Goal: Information Seeking & Learning: Find specific page/section

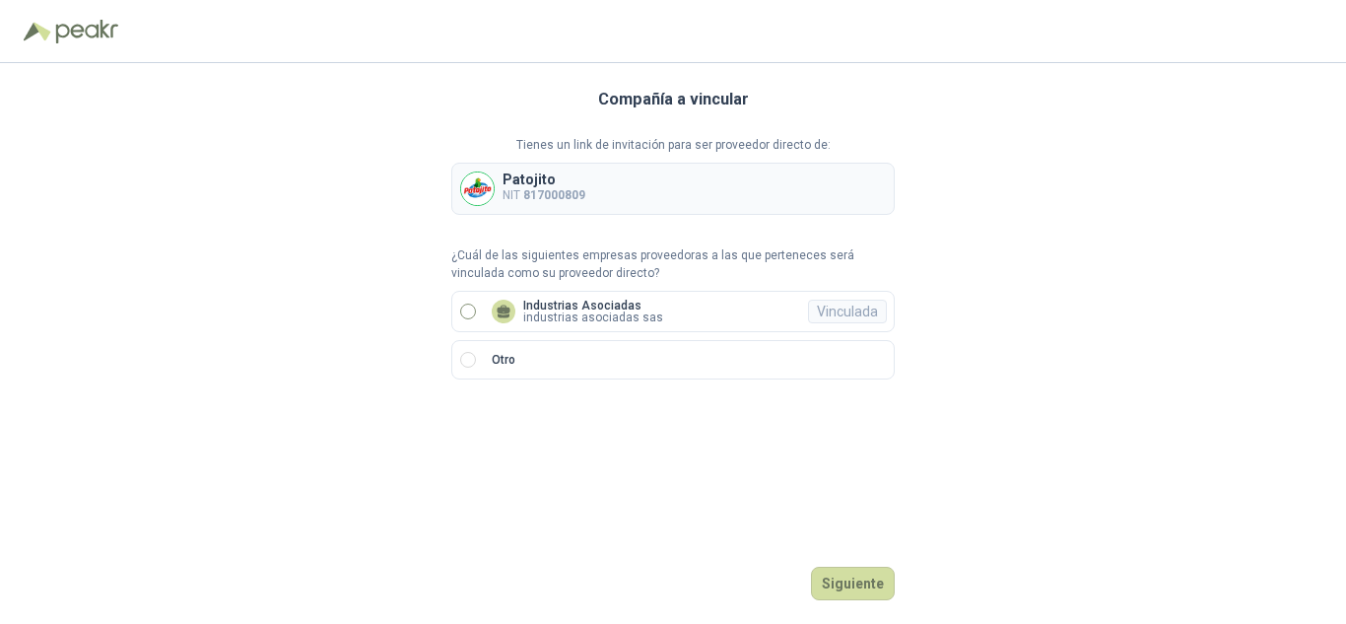
click at [518, 312] on div "Industrias Asociadas industrias asociadas sas Vinculada" at bounding box center [577, 312] width 171 height 24
click at [874, 582] on button "Ingresar" at bounding box center [856, 584] width 78 height 34
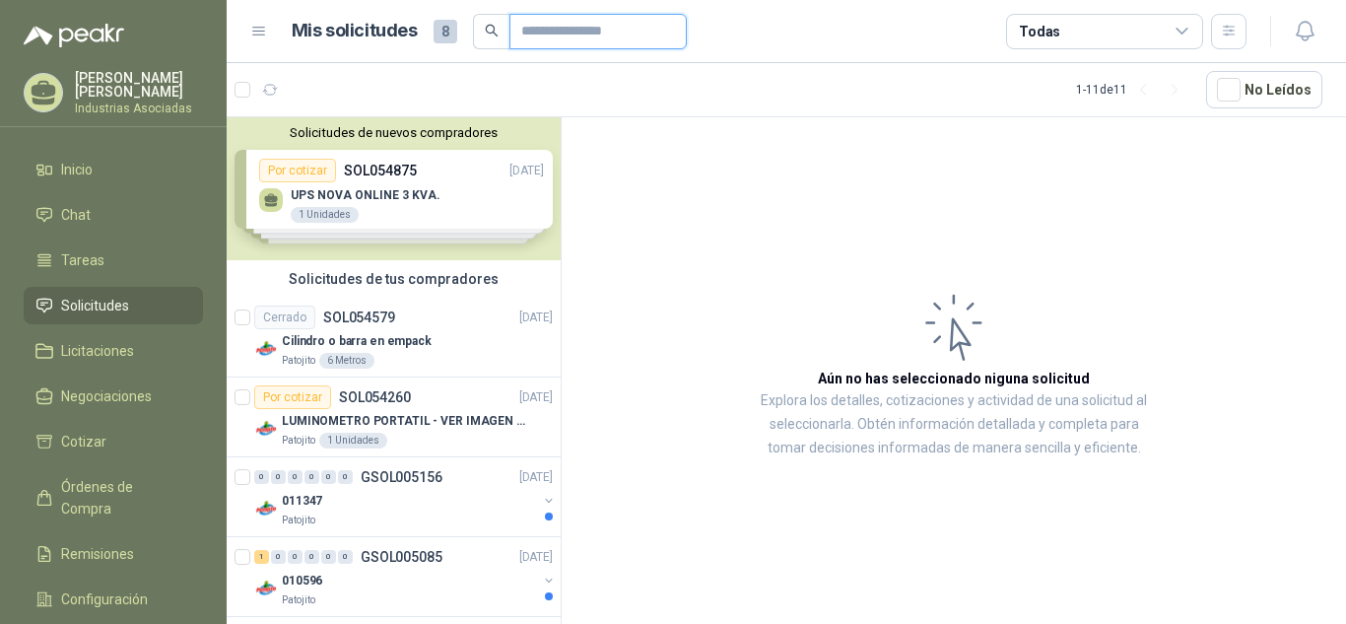
click at [561, 19] on input "text" at bounding box center [590, 32] width 138 height 34
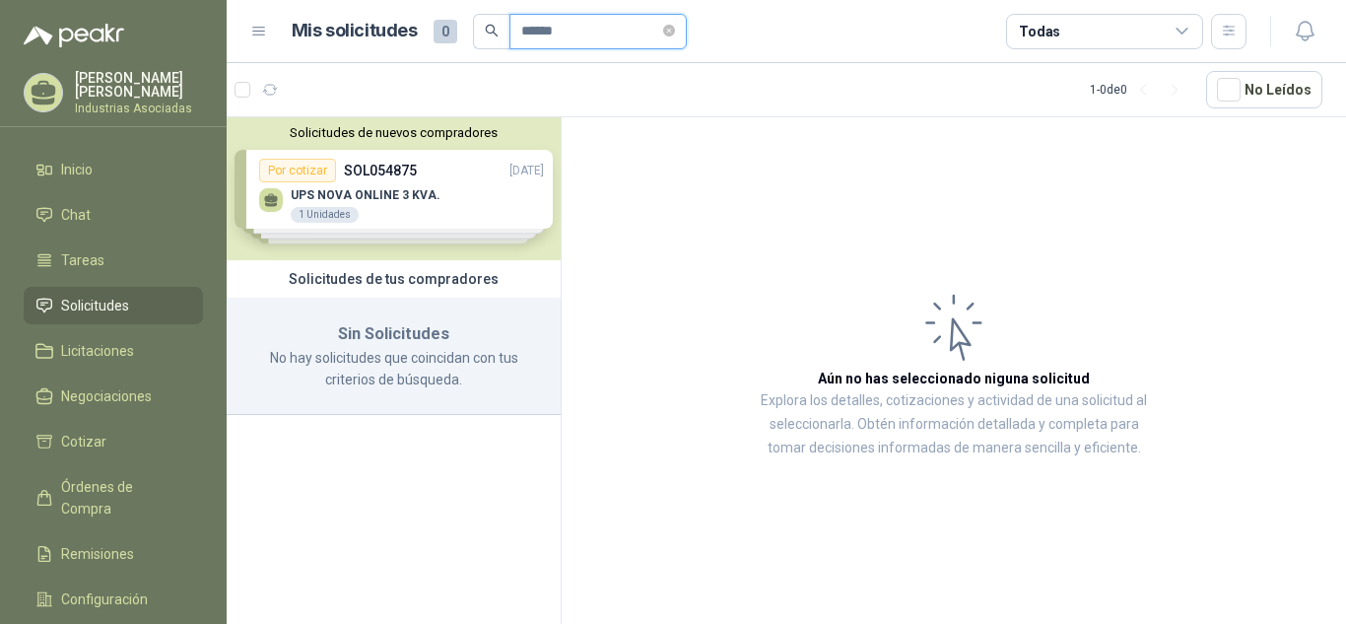
drag, startPoint x: 610, startPoint y: 31, endPoint x: 541, endPoint y: 35, distance: 69.2
click at [541, 35] on input "******" at bounding box center [590, 32] width 138 height 34
click at [455, 239] on div "Solicitudes de nuevos compradores Por cotizar SOL054875 [DATE] UPS NOVA ONLINE …" at bounding box center [394, 188] width 334 height 143
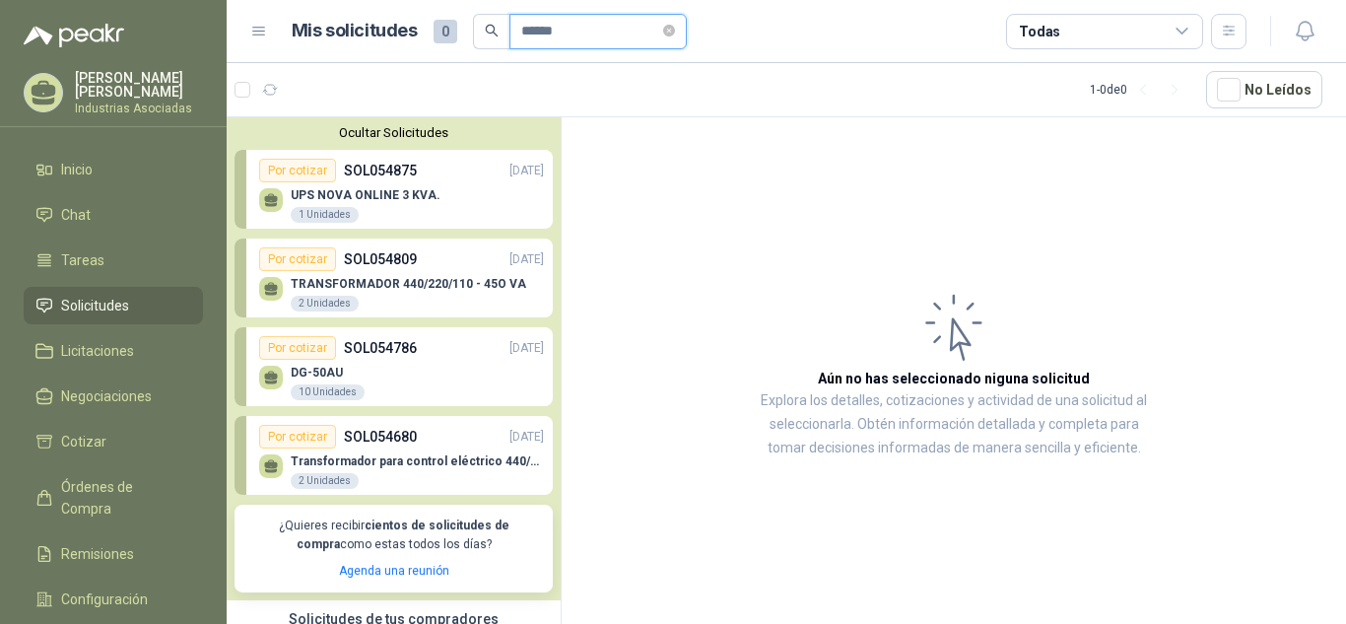
drag, startPoint x: 541, startPoint y: 29, endPoint x: 0, endPoint y: -47, distance: 546.3
click at [0, 0] on html "[PERSON_NAME] Industrias Asociadas Inicio Chat Tareas Solicitudes Licitaciones …" at bounding box center [673, 312] width 1346 height 624
type input "*******"
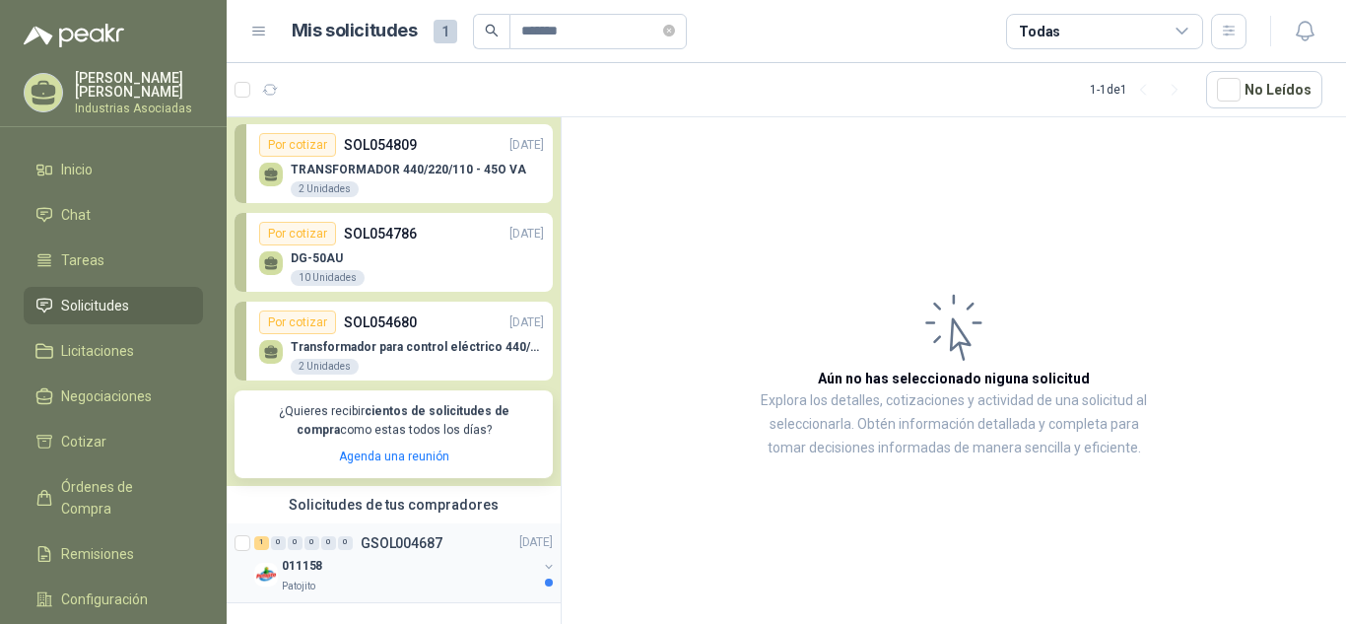
click at [313, 567] on p "011158" at bounding box center [302, 566] width 40 height 19
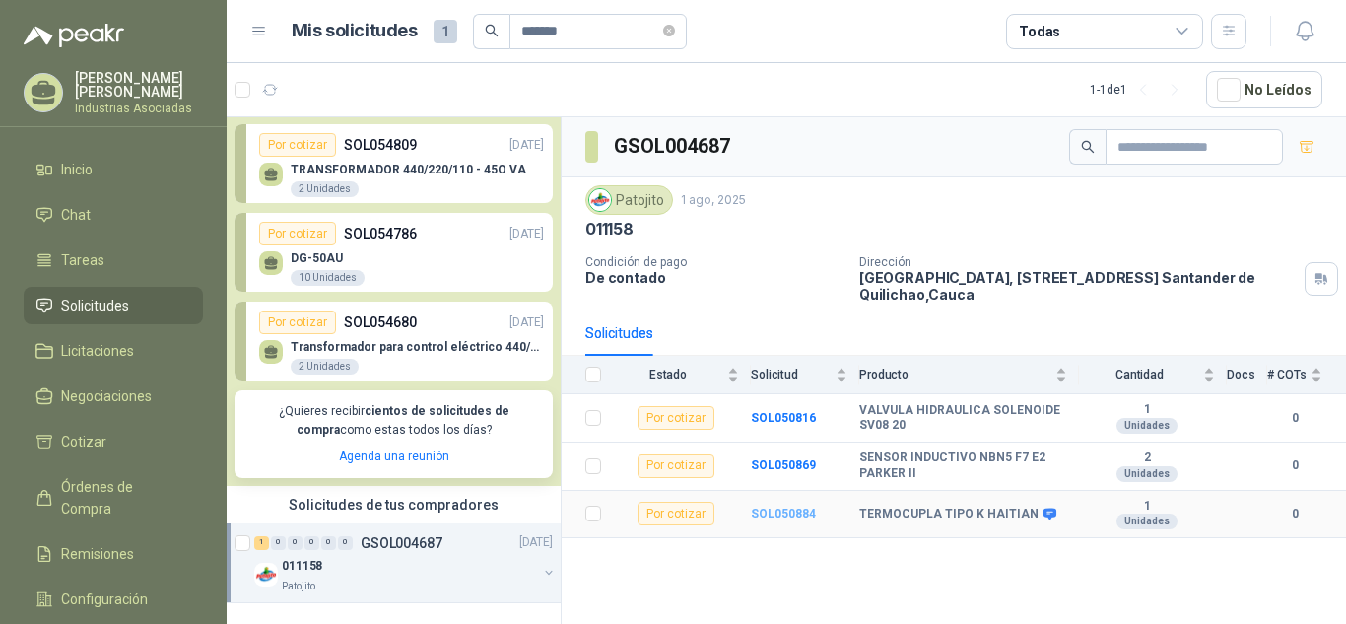
click at [783, 513] on b "SOL050884" at bounding box center [783, 514] width 65 height 14
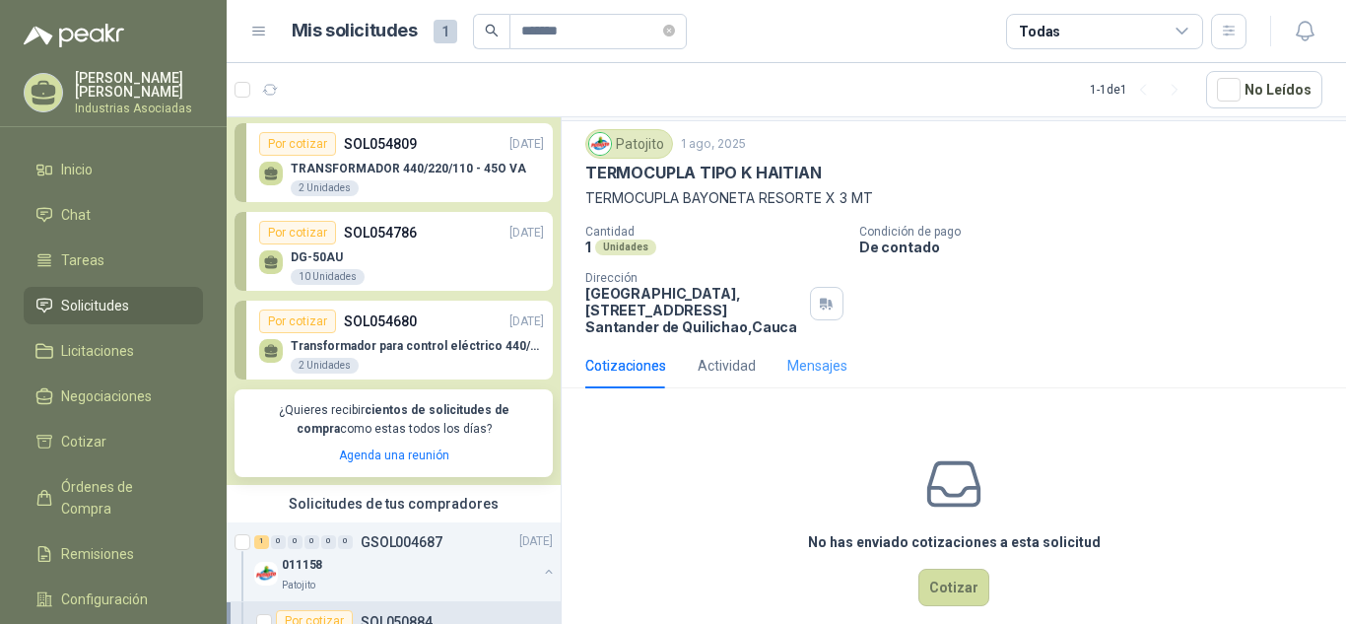
scroll to position [78, 0]
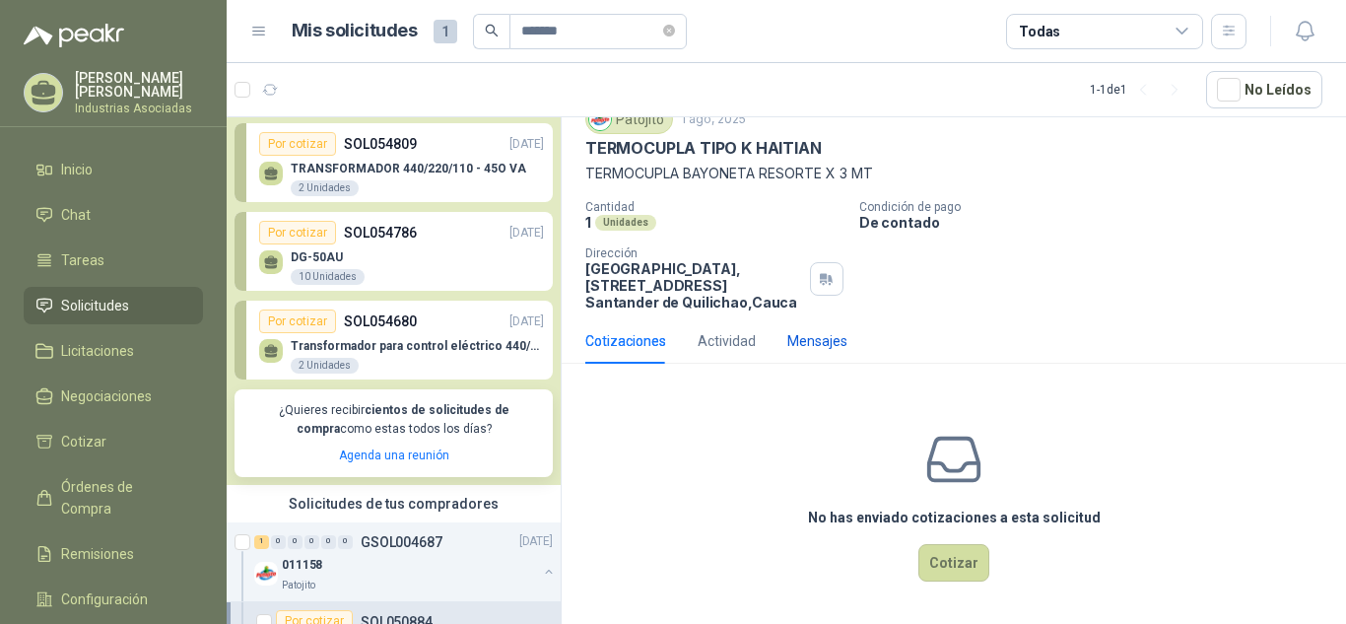
click at [815, 340] on div "Mensajes" at bounding box center [817, 341] width 60 height 22
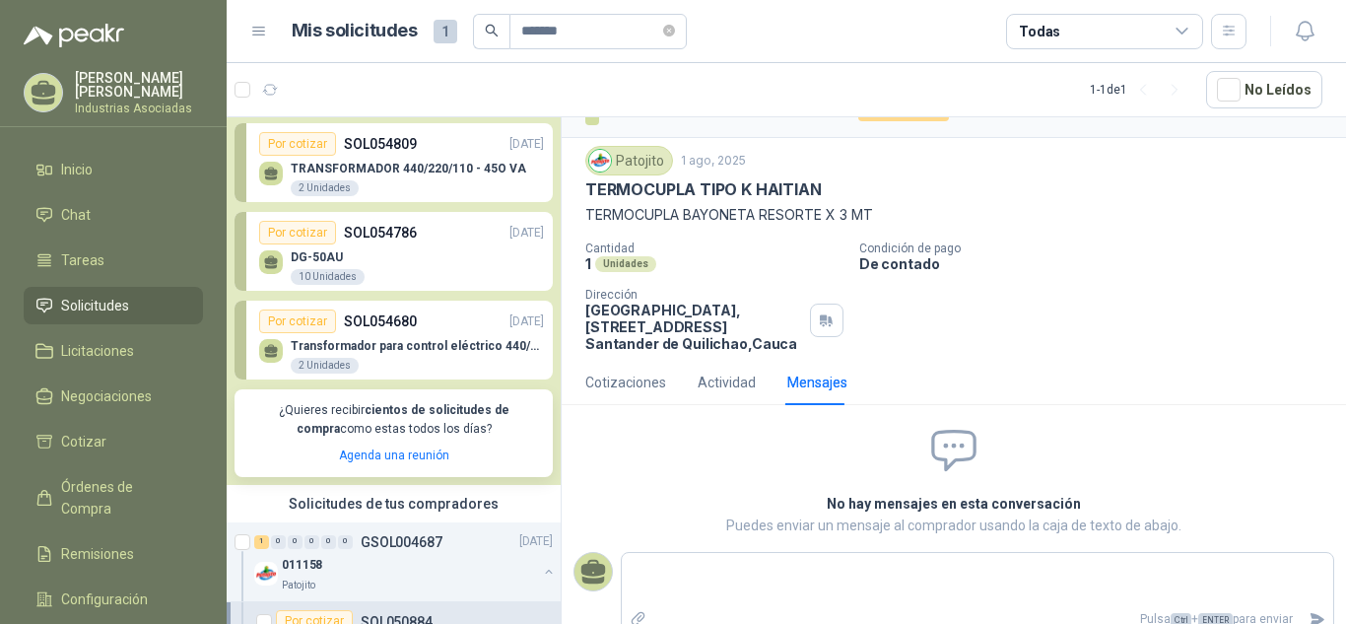
scroll to position [54, 0]
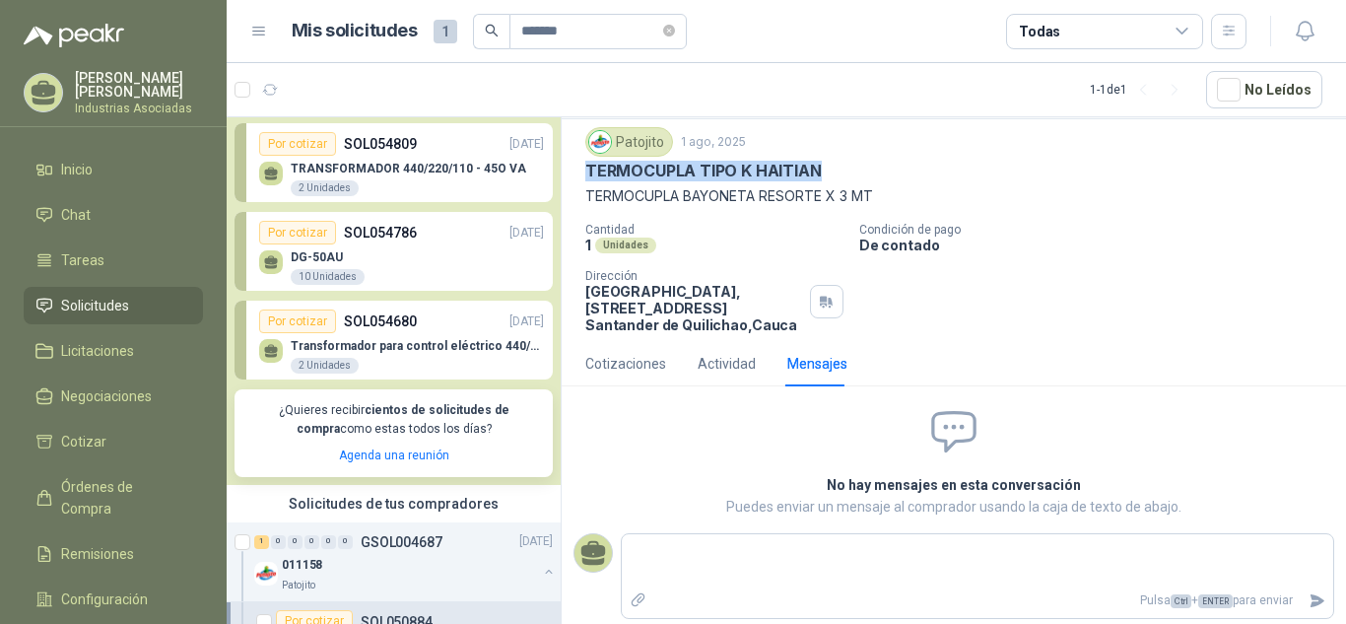
drag, startPoint x: 583, startPoint y: 171, endPoint x: 820, endPoint y: 173, distance: 236.5
click at [820, 173] on div "Patojito [DATE] TERMOCUPLA TIPO K HAITIAN [GEOGRAPHIC_DATA][MEDICAL_DATA] RESOR…" at bounding box center [954, 230] width 784 height 222
copy p "TERMOCUPLA TIPO K HAITIAN"
click at [139, 307] on li "Solicitudes" at bounding box center [113, 306] width 156 height 22
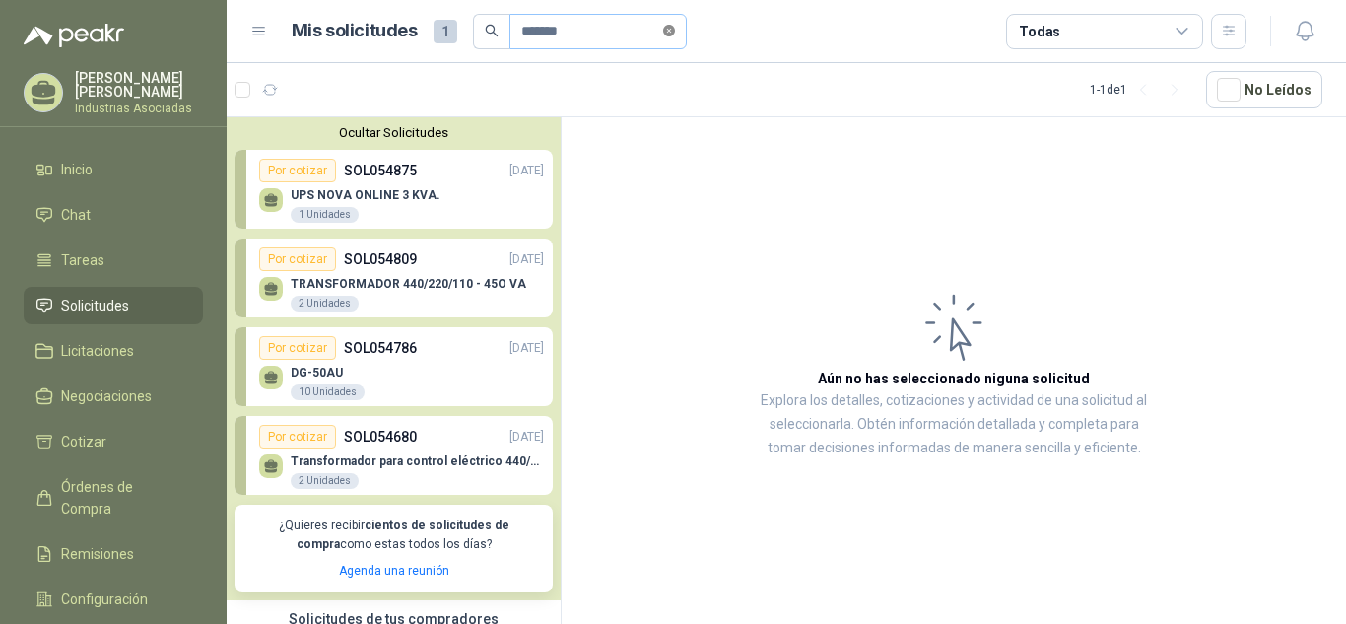
click at [675, 27] on icon "close-circle" at bounding box center [669, 31] width 12 height 12
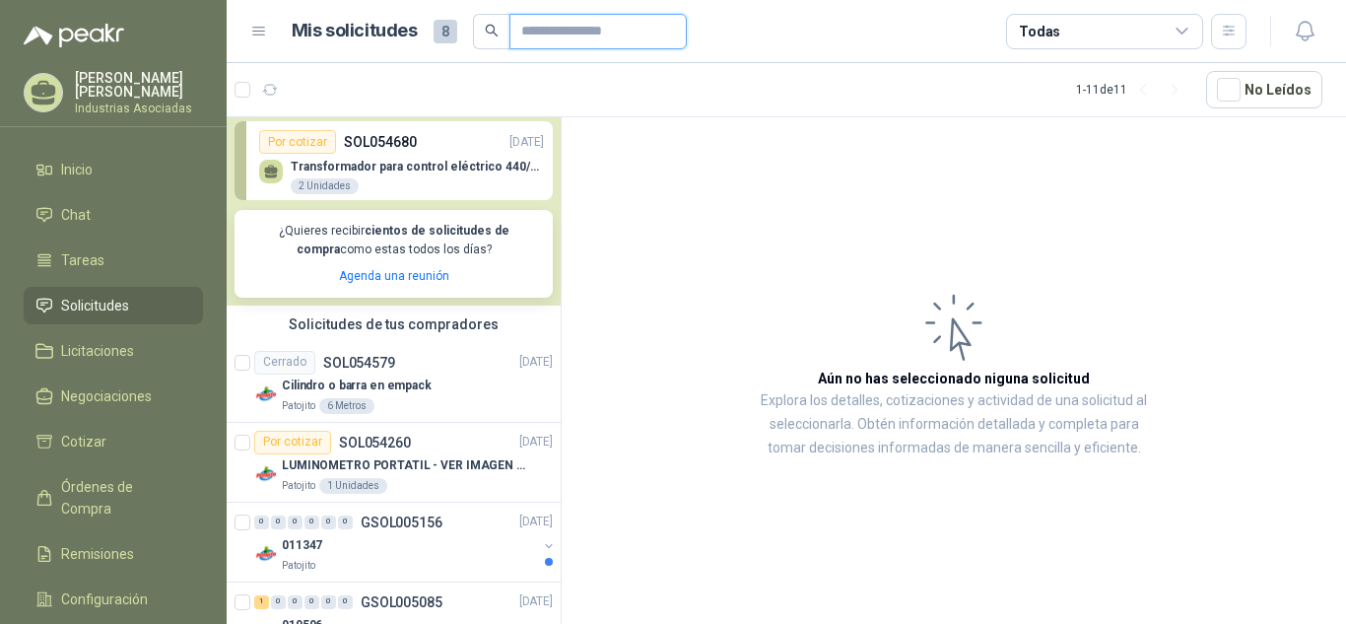
scroll to position [296, 0]
click at [396, 378] on p "Cilindro o barra en empack" at bounding box center [357, 384] width 150 height 19
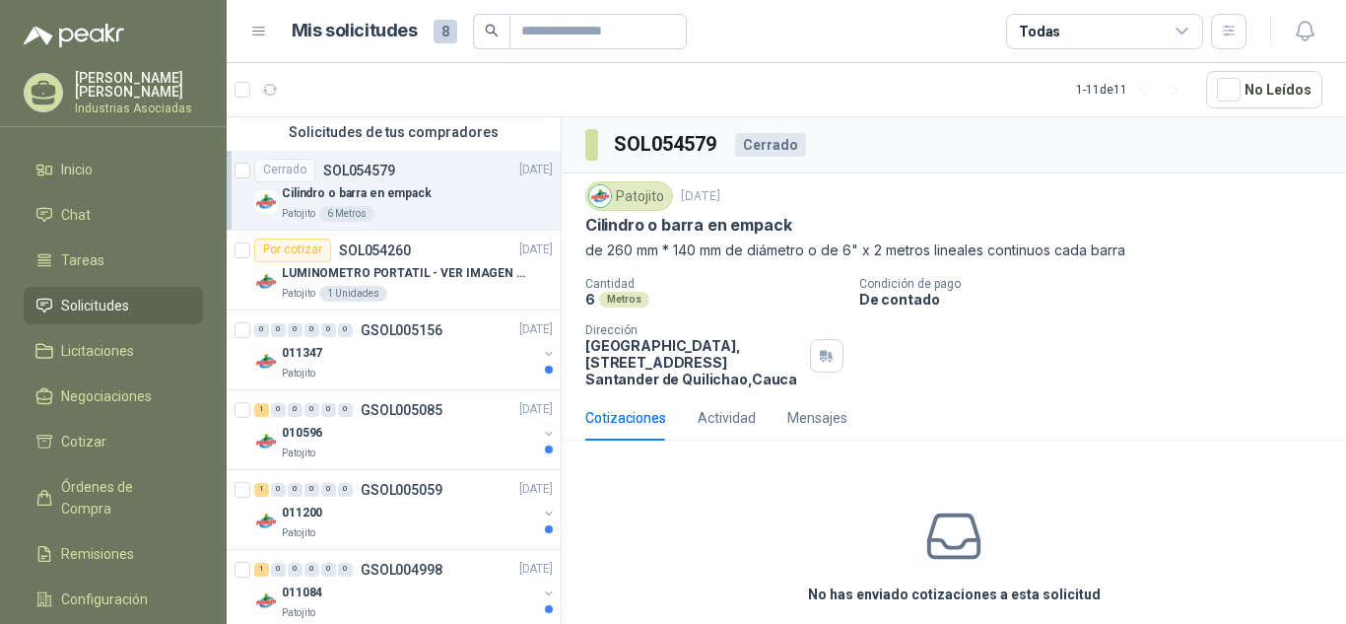
scroll to position [493, 0]
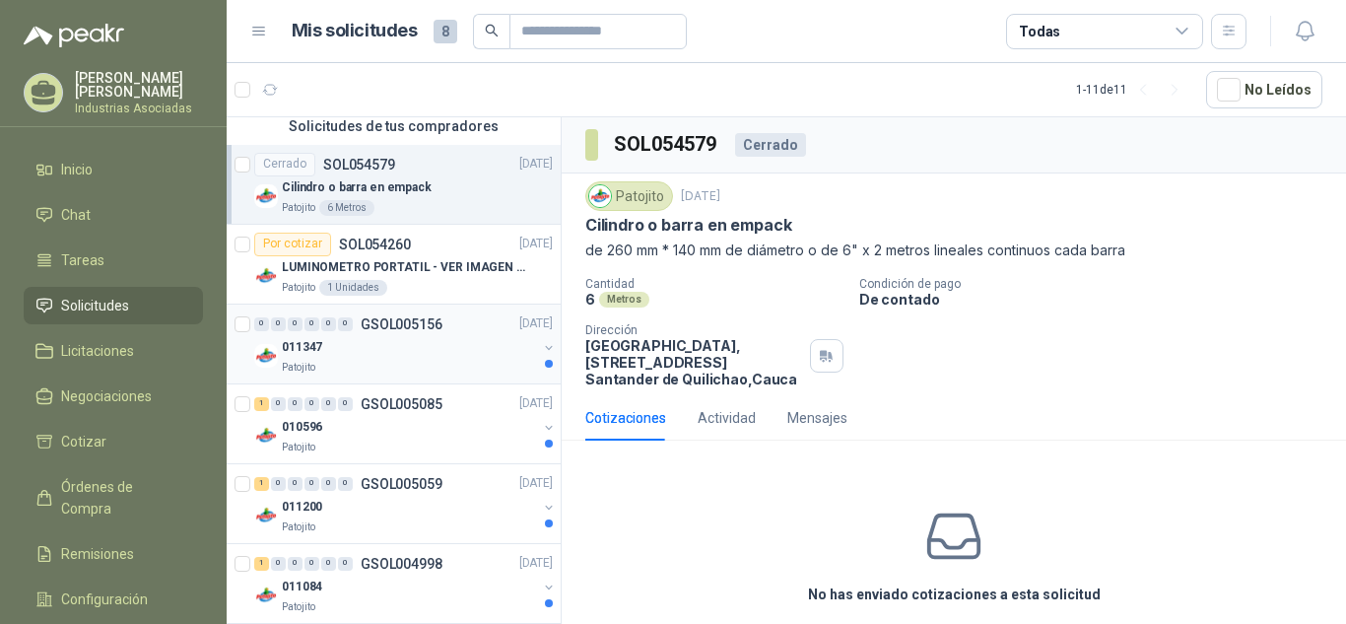
click at [425, 341] on div "011347" at bounding box center [409, 348] width 255 height 24
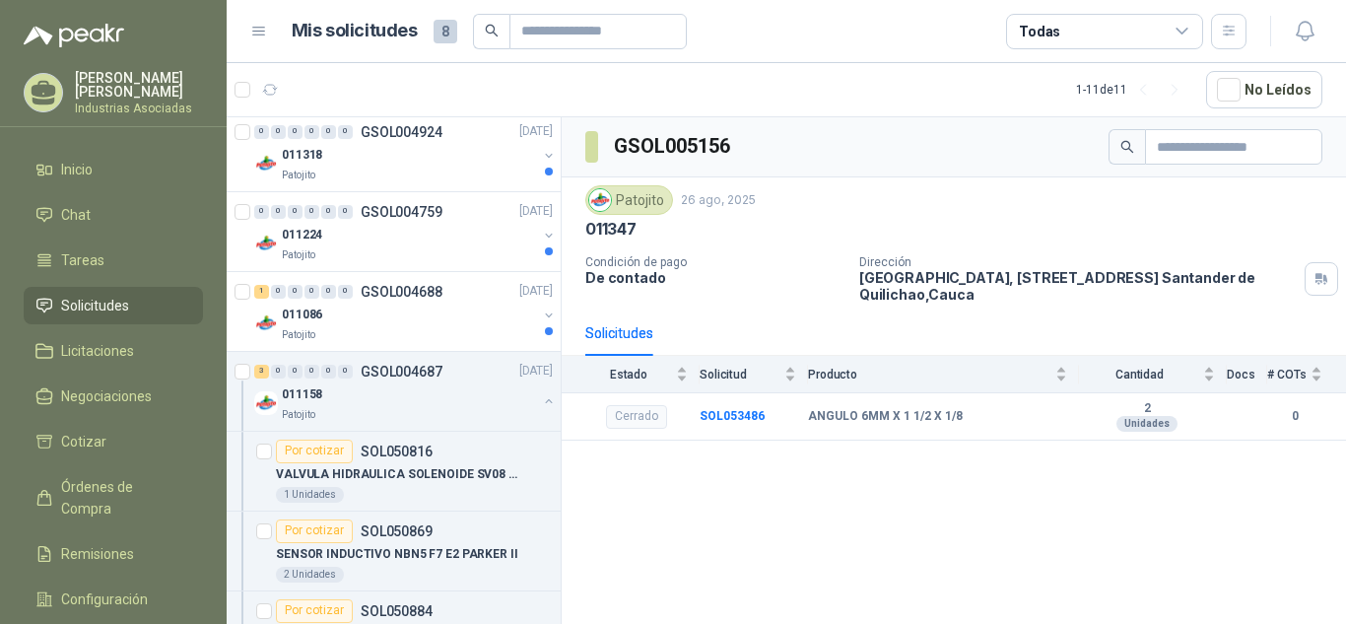
scroll to position [1153, 0]
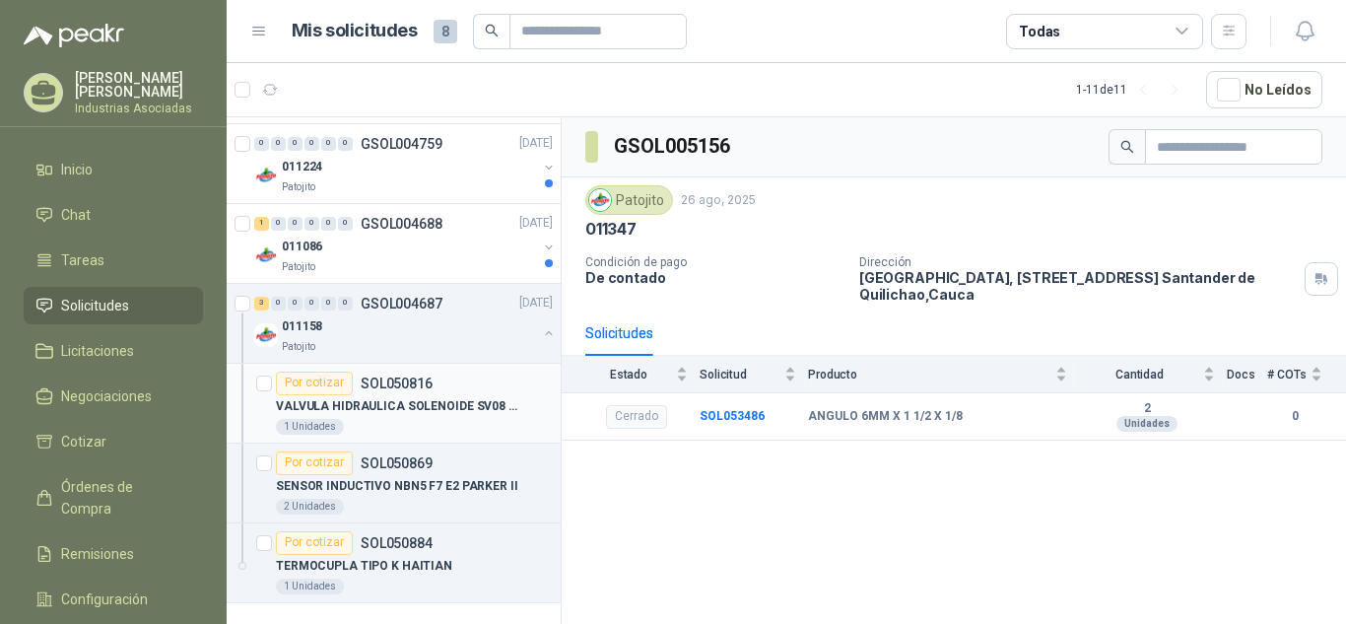
click at [441, 391] on div "Por cotizar SOL050816" at bounding box center [414, 384] width 277 height 24
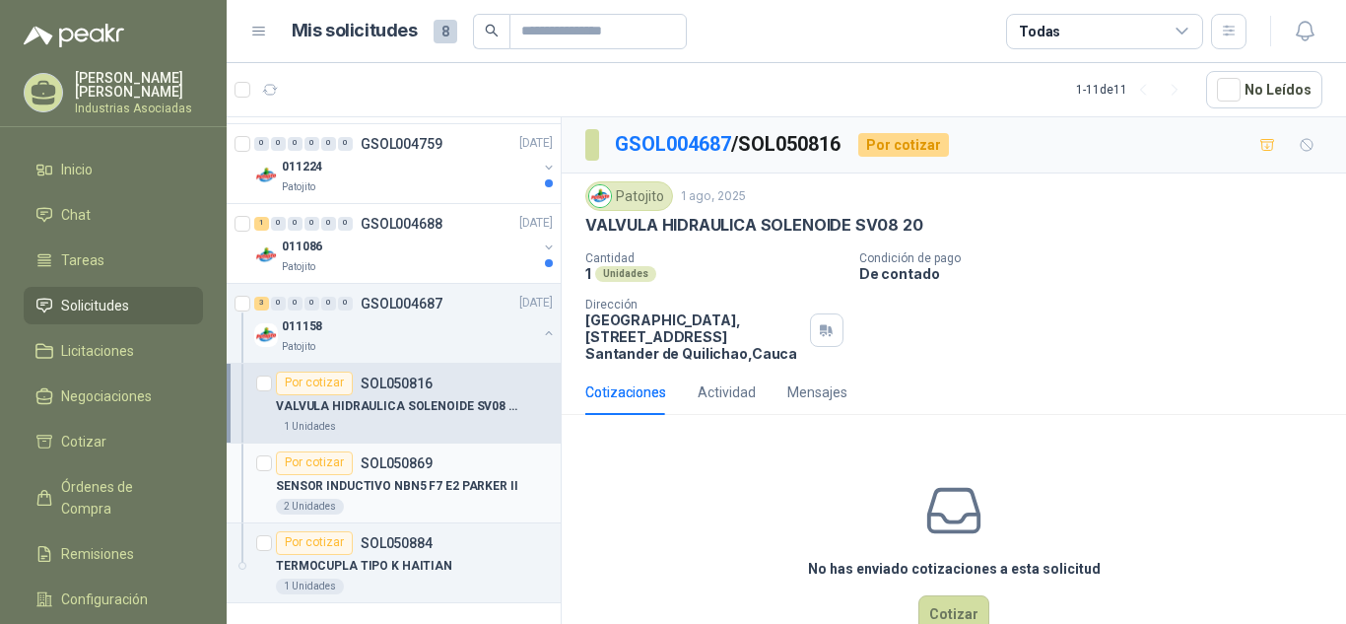
click at [459, 480] on p "SENSOR INDUCTIVO NBN5 F7 E2 PARKER II" at bounding box center [397, 486] width 242 height 19
